Goal: Task Accomplishment & Management: Manage account settings

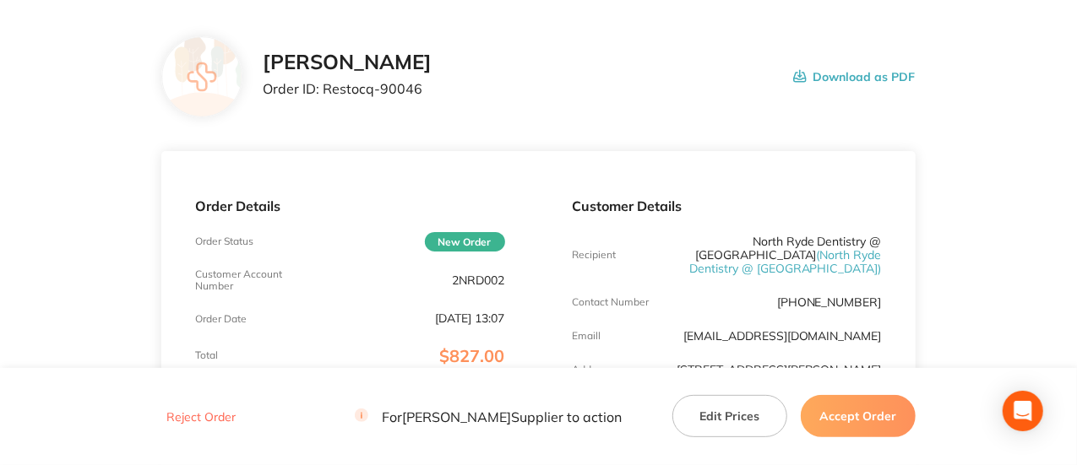
click at [466, 285] on p "2NRD002" at bounding box center [479, 281] width 52 height 14
click at [466, 285] on div "Customer Account Number 2NRD002" at bounding box center [349, 279] width 309 height 24
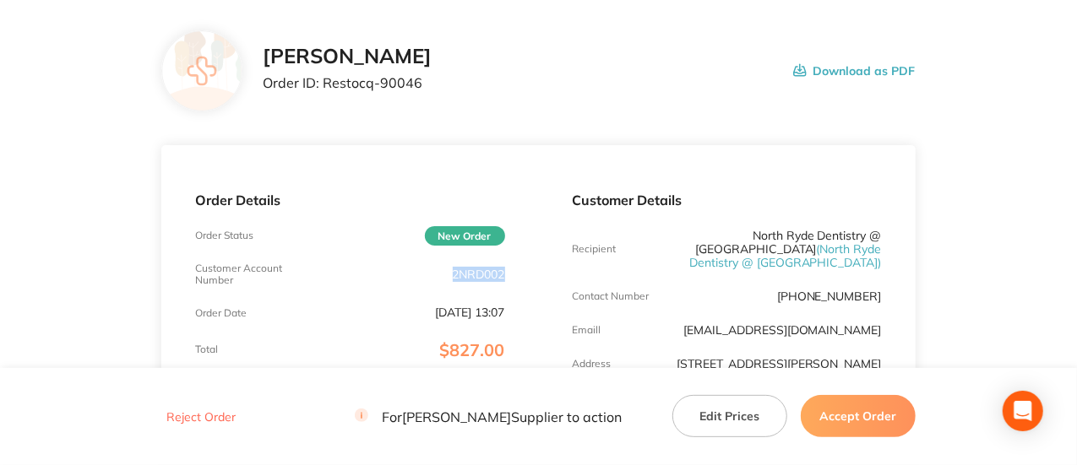
copy p "2NRD002"
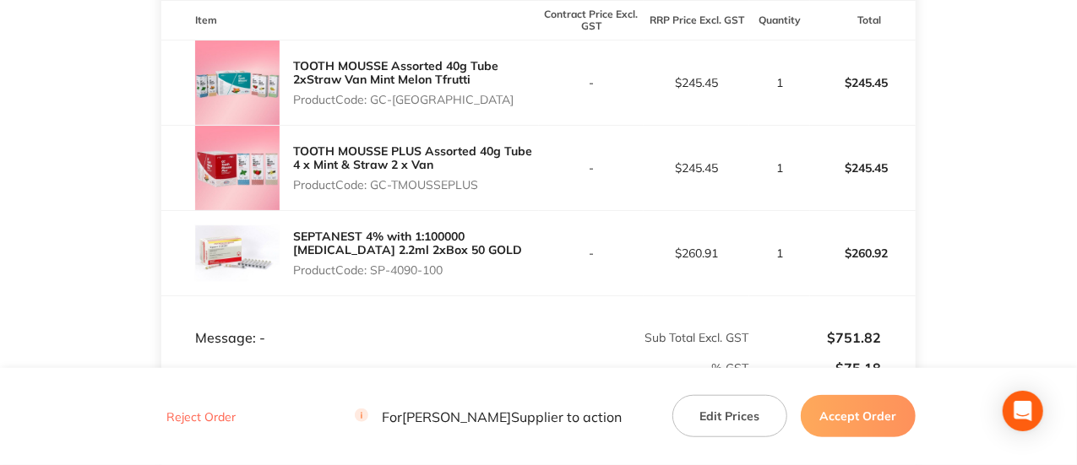
scroll to position [503, 0]
drag, startPoint x: 504, startPoint y: 114, endPoint x: 373, endPoint y: 119, distance: 131.9
click at [373, 106] on p "Product Code: GC-TOOTHMOUSSE10" at bounding box center [415, 100] width 245 height 14
copy p "GC-TOOTHMOUSSE10"
drag, startPoint x: 478, startPoint y: 204, endPoint x: 377, endPoint y: 204, distance: 101.4
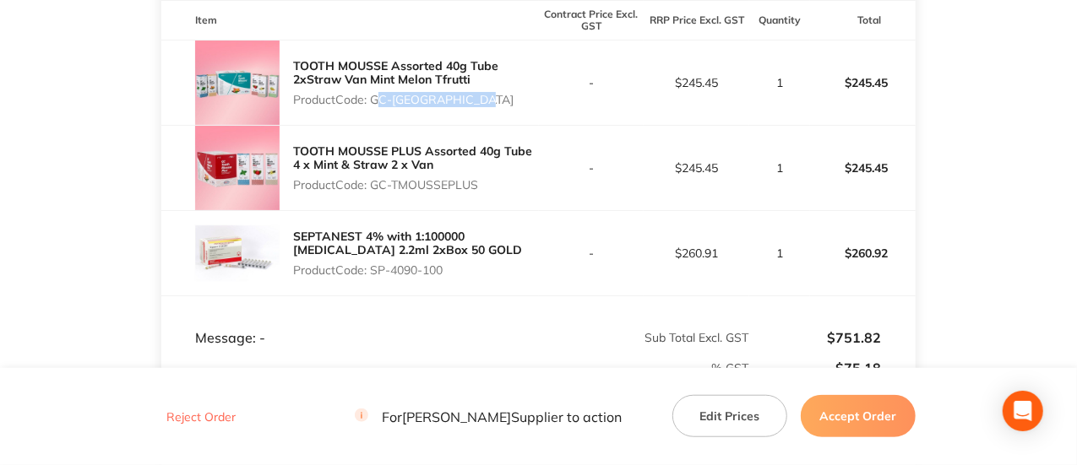
click at [377, 192] on p "Product Code: GC-TMOUSSEPLUS" at bounding box center [415, 185] width 245 height 14
copy p "GC-TMOUSSEPLUS"
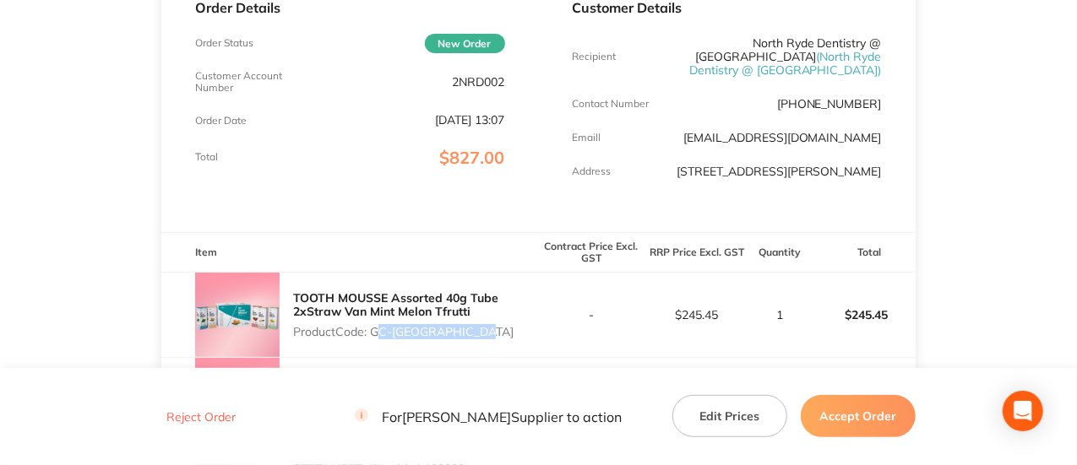
scroll to position [269, 0]
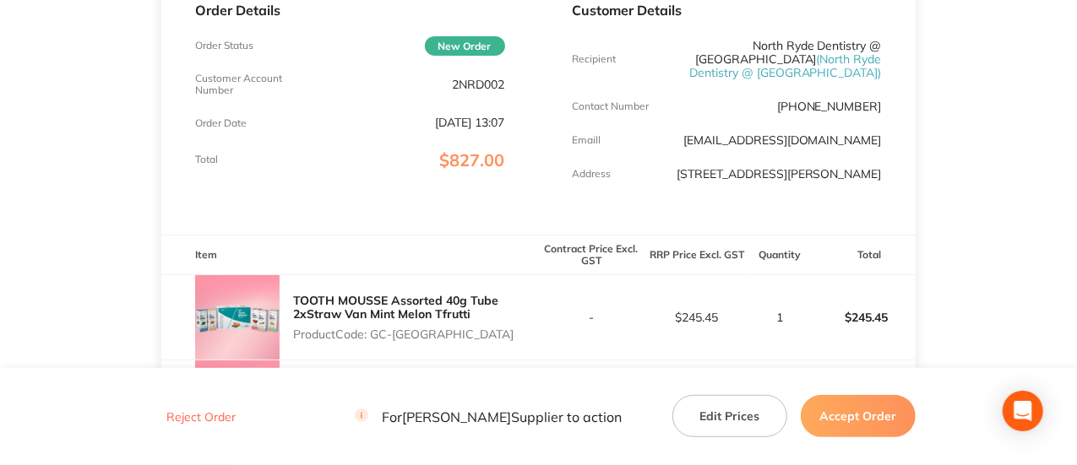
click at [463, 85] on p "2NRD002" at bounding box center [479, 85] width 52 height 14
copy p "2NRD002"
click at [475, 86] on p "2NRD002" at bounding box center [479, 85] width 52 height 14
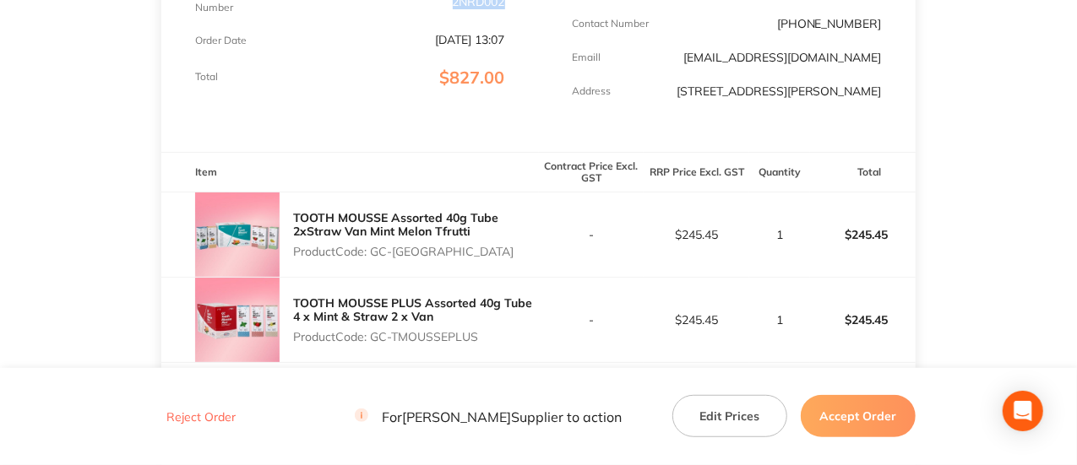
scroll to position [352, 0]
drag, startPoint x: 507, startPoint y: 269, endPoint x: 375, endPoint y: 269, distance: 131.8
click at [375, 258] on p "Product Code: GC-TOOTHMOUSSE10" at bounding box center [415, 251] width 245 height 14
copy p "GC-TOOTHMOUSSE10"
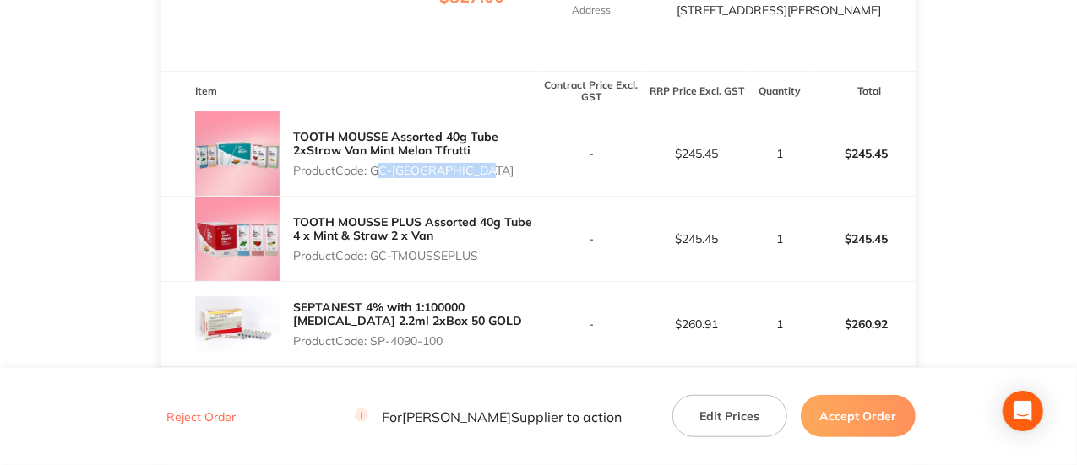
scroll to position [433, 0]
drag, startPoint x: 494, startPoint y: 269, endPoint x: 372, endPoint y: 271, distance: 122.5
click at [372, 262] on p "Product Code: GC-TMOUSSEPLUS" at bounding box center [415, 255] width 245 height 14
copy p "GC-TMOUSSEPLUS"
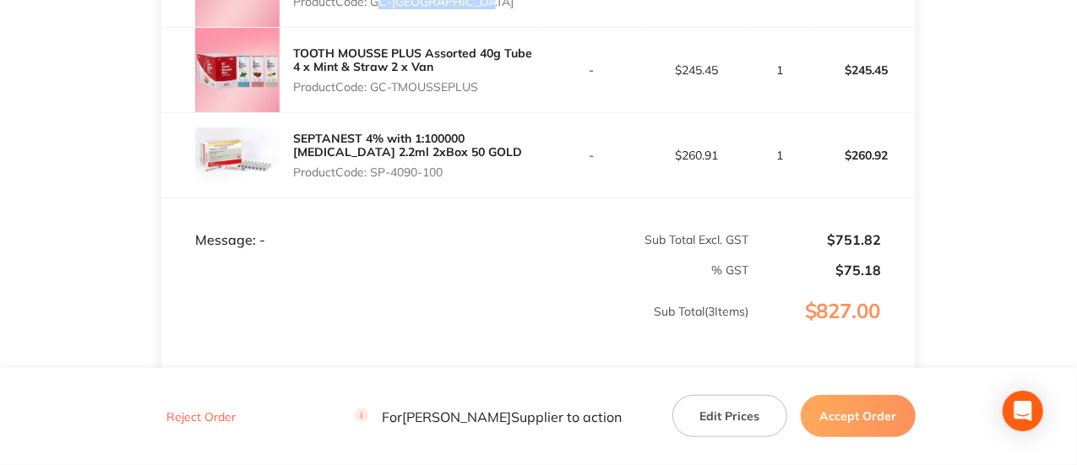
scroll to position [601, 0]
drag, startPoint x: 461, startPoint y: 192, endPoint x: 376, endPoint y: 188, distance: 85.4
click at [376, 179] on p "Product Code: SP-4090-100" at bounding box center [415, 173] width 245 height 14
copy p "SP-4090-100"
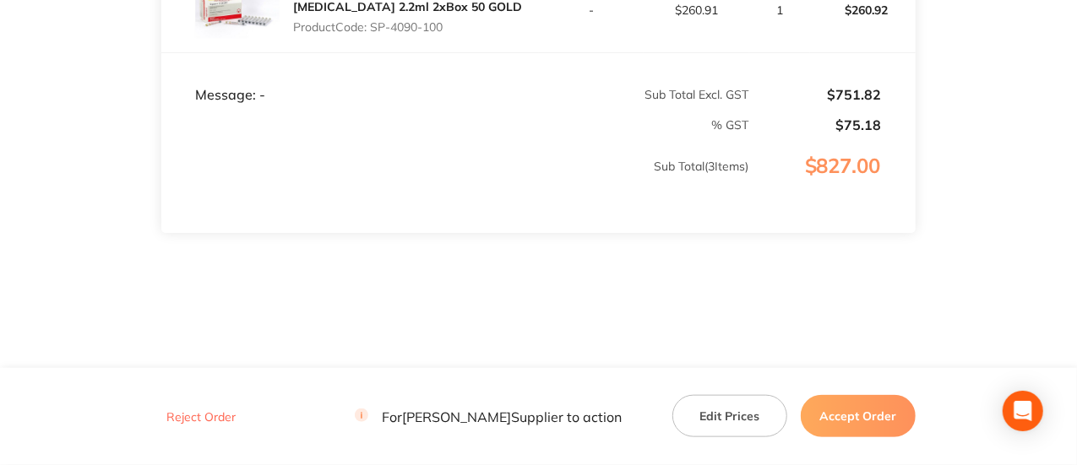
scroll to position [759, 0]
click at [830, 422] on button "Accept Order" at bounding box center [858, 416] width 115 height 42
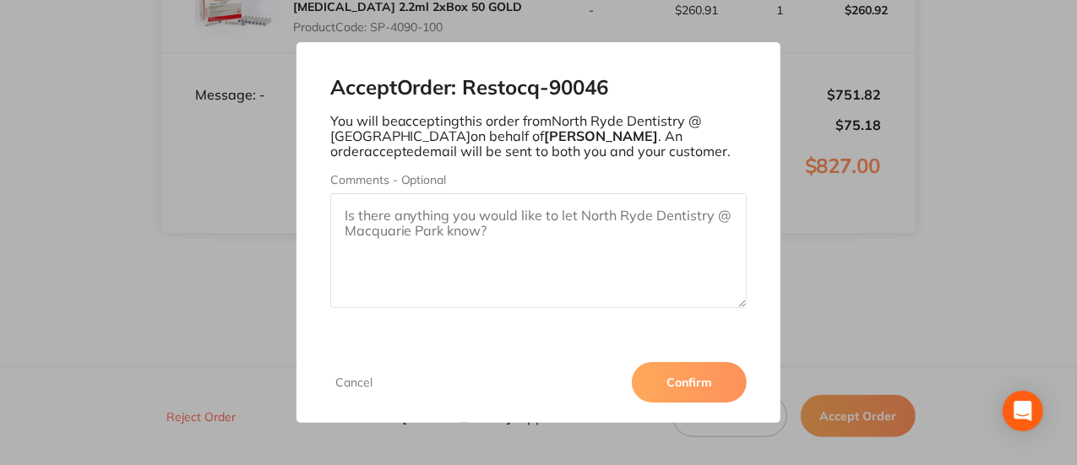
click at [675, 379] on button "Confirm" at bounding box center [689, 382] width 115 height 41
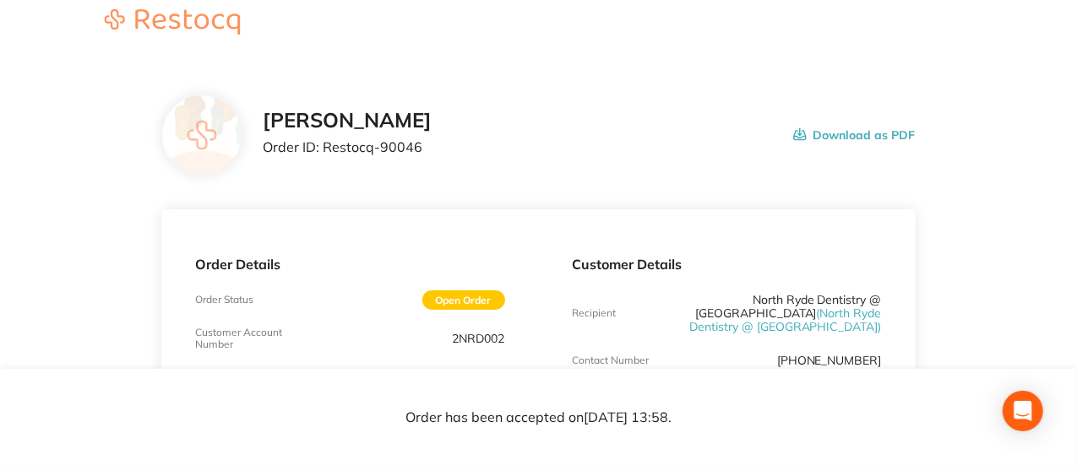
scroll to position [0, 0]
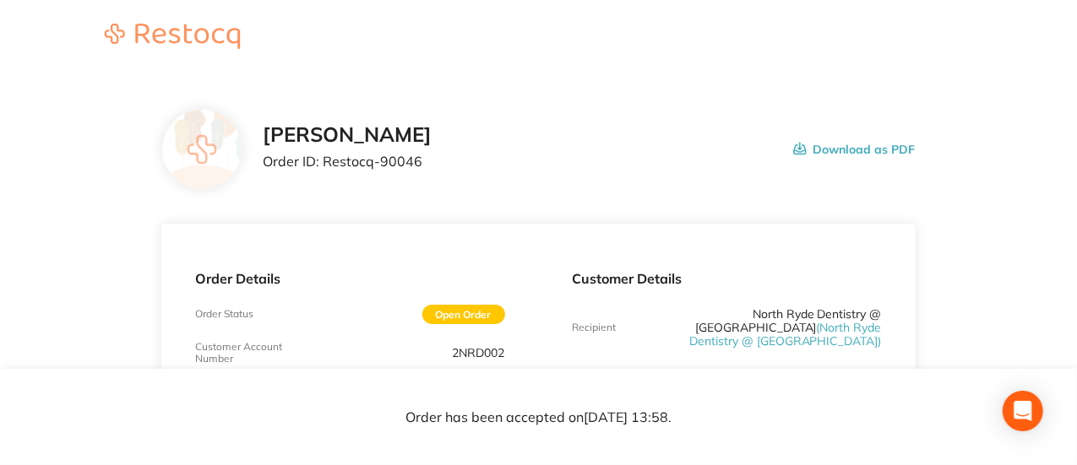
click at [402, 161] on p "Order ID: Restocq- 90046" at bounding box center [347, 161] width 169 height 15
copy p "90046"
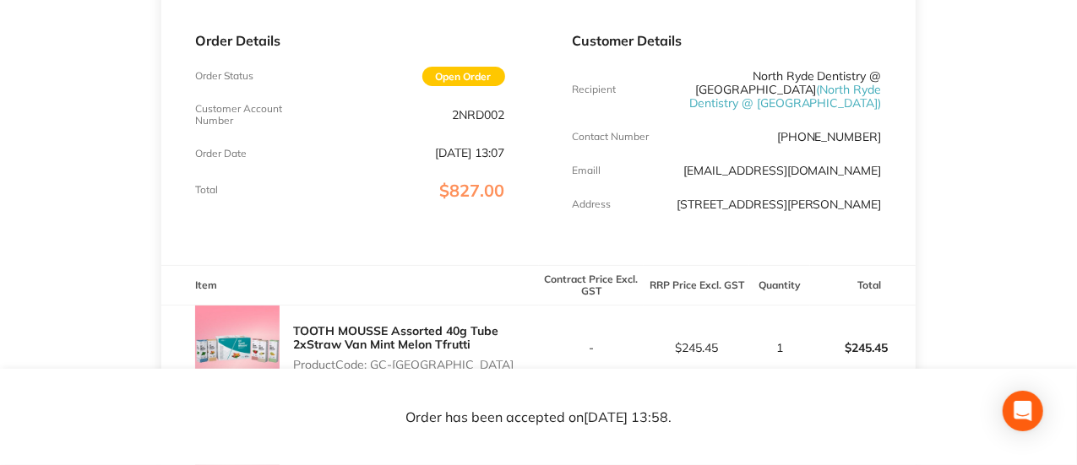
click at [892, 168] on div "Customer Details Recipient [GEOGRAPHIC_DATA] Dentistry @ [GEOGRAPHIC_DATA] Dent…" at bounding box center [727, 126] width 377 height 280
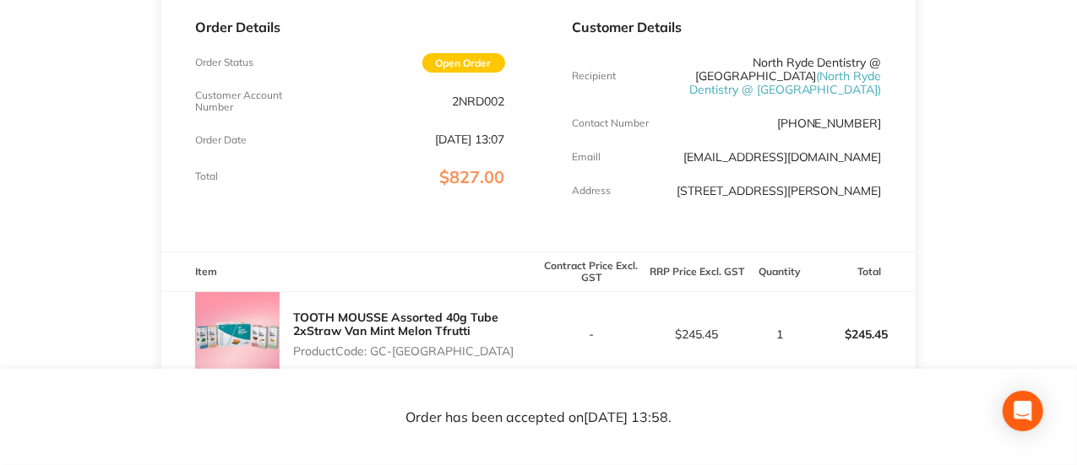
drag, startPoint x: 893, startPoint y: 165, endPoint x: 676, endPoint y: 156, distance: 217.3
click at [676, 156] on div "Customer Details Recipient [GEOGRAPHIC_DATA] Dentistry @ [GEOGRAPHIC_DATA] Dent…" at bounding box center [727, 112] width 377 height 280
copy link "[EMAIL_ADDRESS][DOMAIN_NAME]"
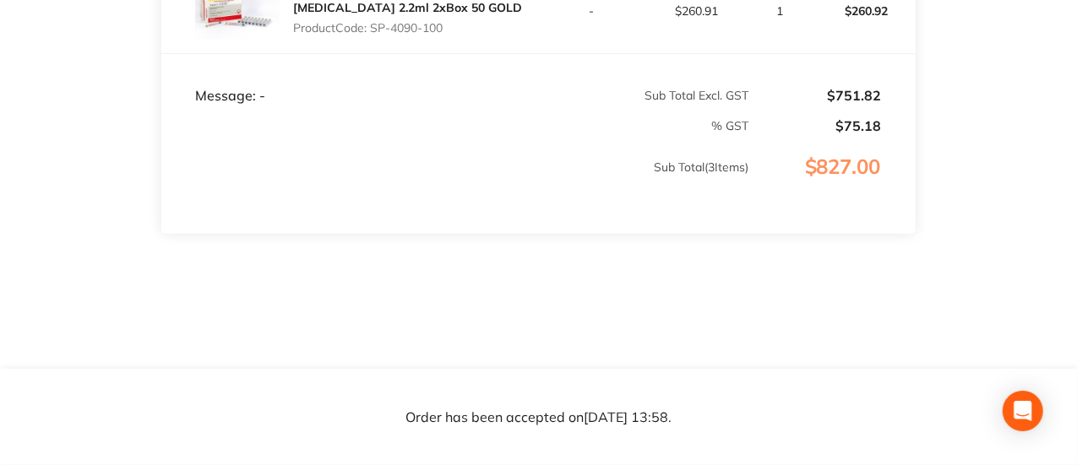
scroll to position [758, 0]
